Goal: Task Accomplishment & Management: Use online tool/utility

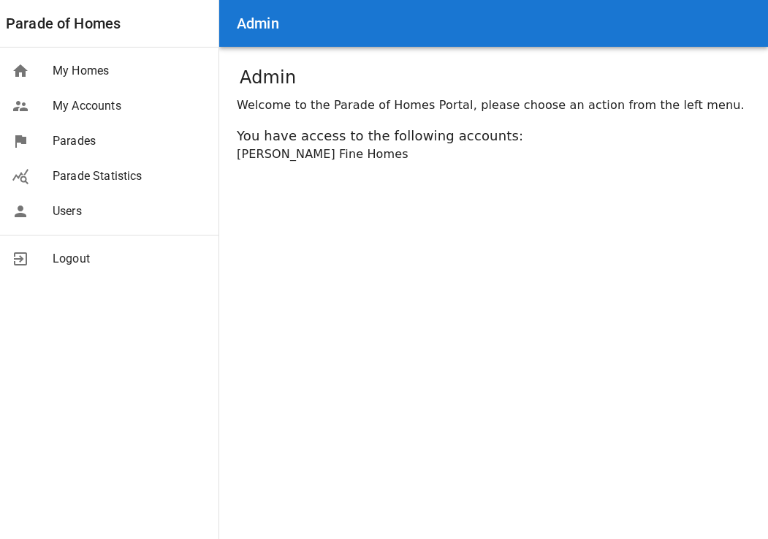
click at [77, 138] on span "Parades" at bounding box center [130, 141] width 154 height 18
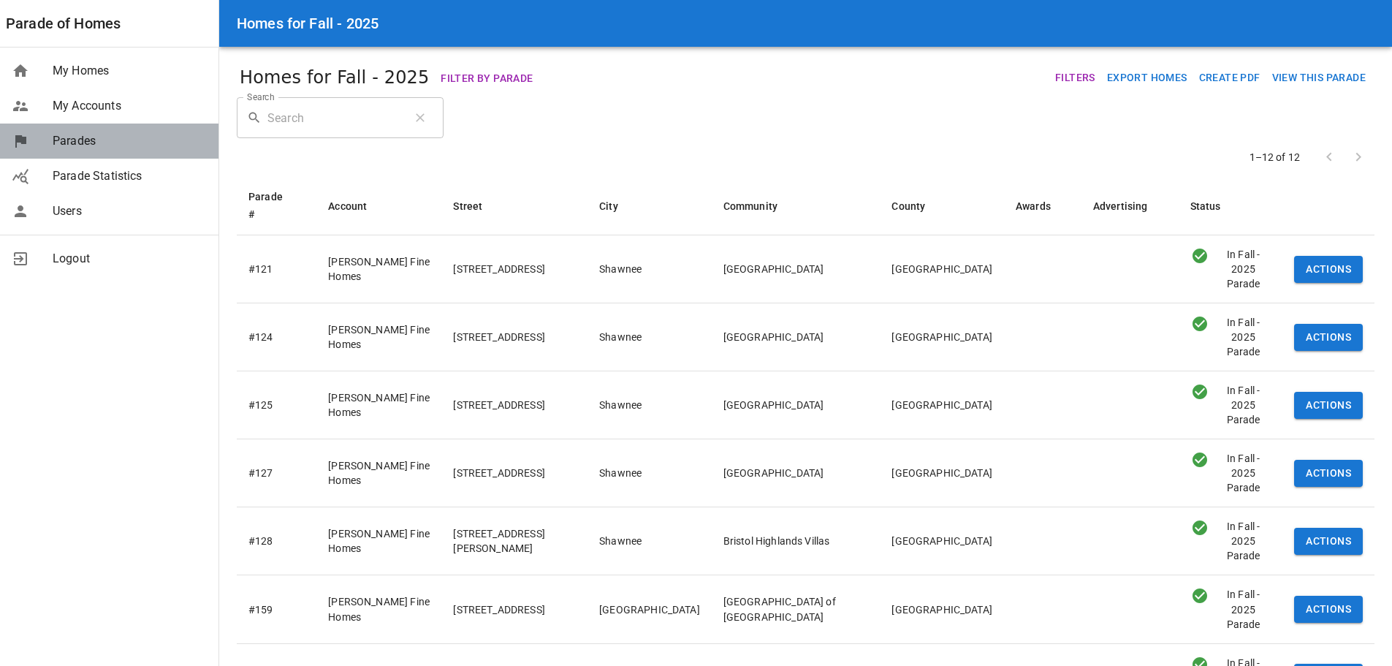
click at [70, 137] on span "Parades" at bounding box center [130, 141] width 154 height 18
click at [1231, 76] on button "Create PDF" at bounding box center [1229, 77] width 73 height 27
